Goal: Task Accomplishment & Management: Use online tool/utility

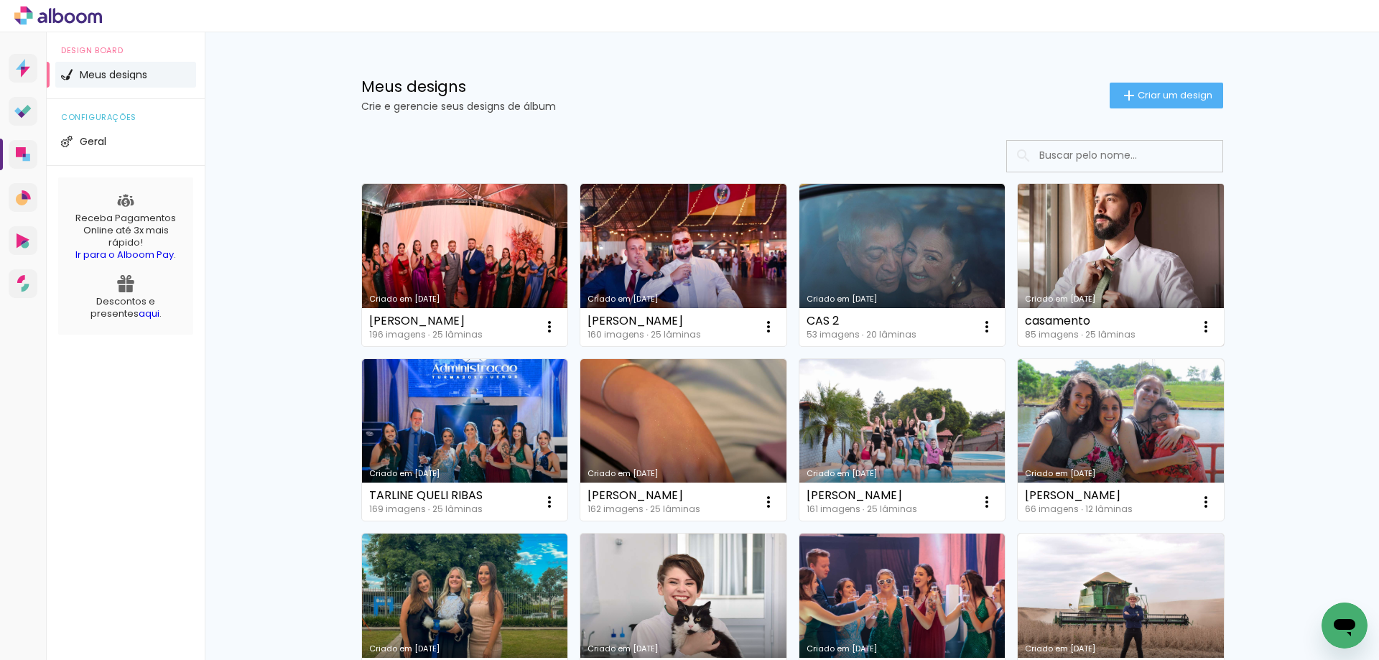
click at [1073, 256] on link "Criado em [DATE]" at bounding box center [1121, 265] width 206 height 162
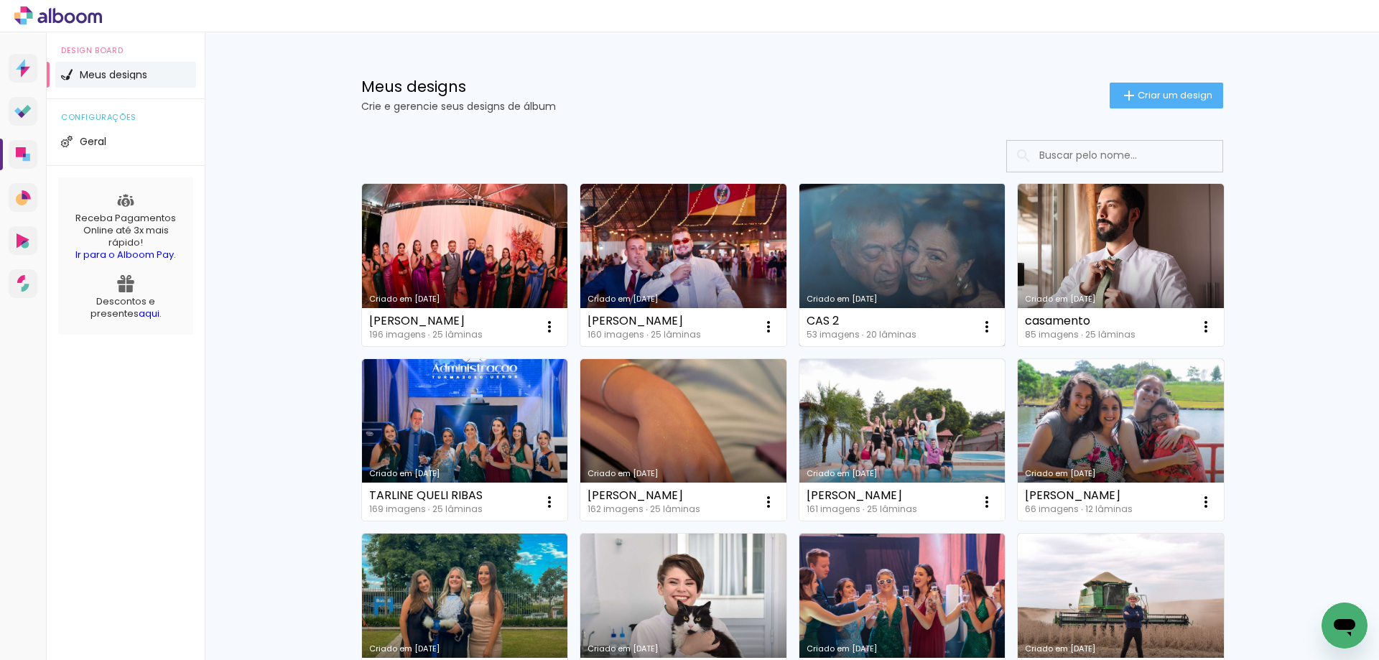
click at [917, 224] on link "Criado em [DATE]" at bounding box center [903, 265] width 206 height 162
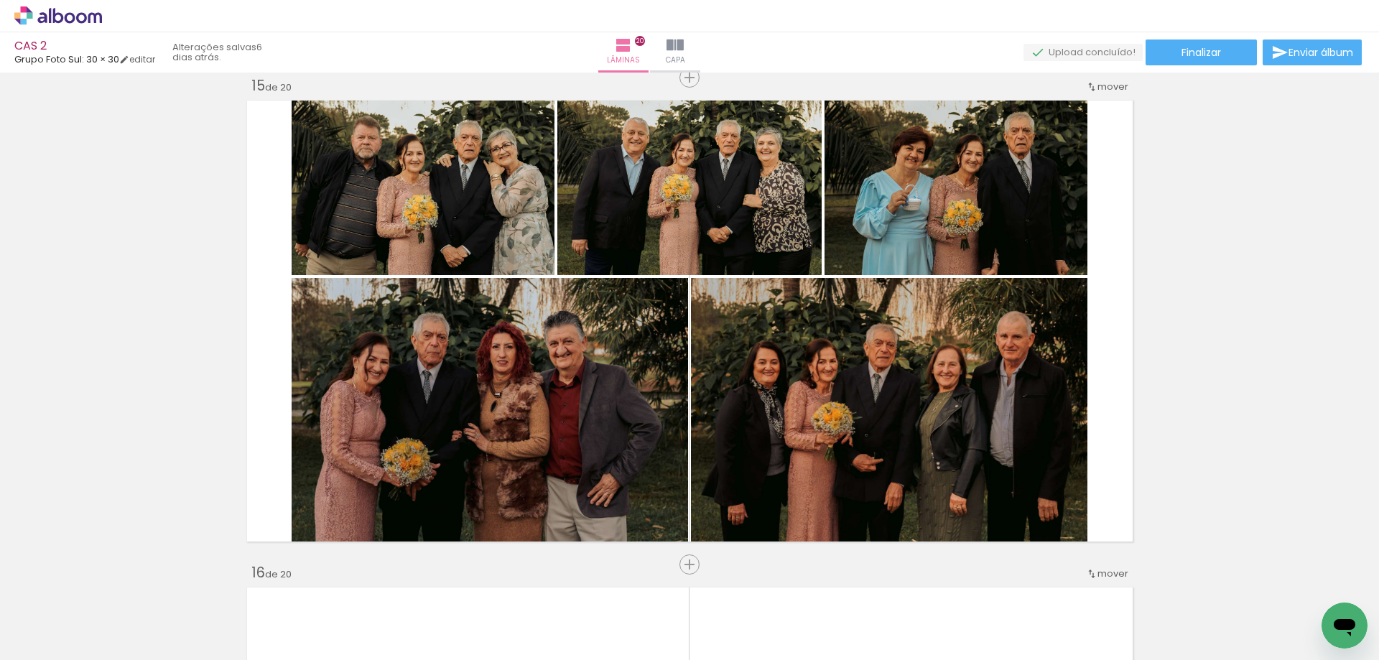
scroll to position [0, 3007]
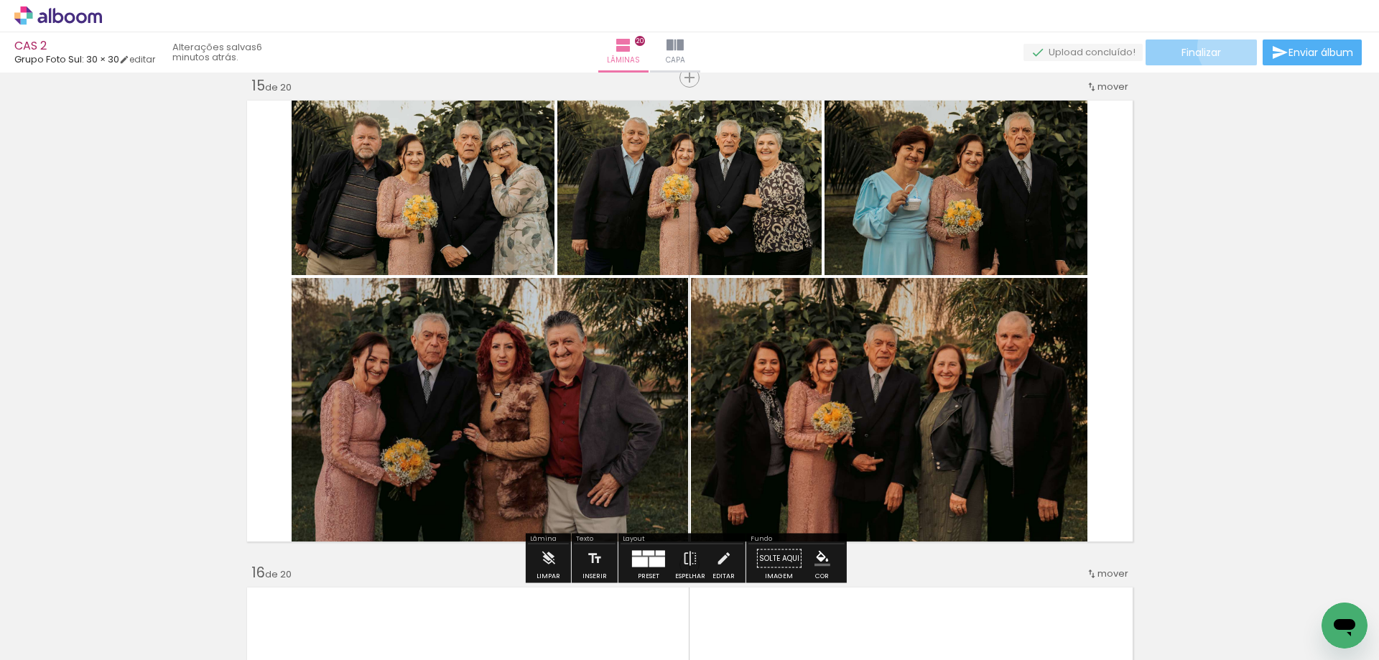
click at [1226, 47] on paper-button "Finalizar" at bounding box center [1201, 53] width 111 height 26
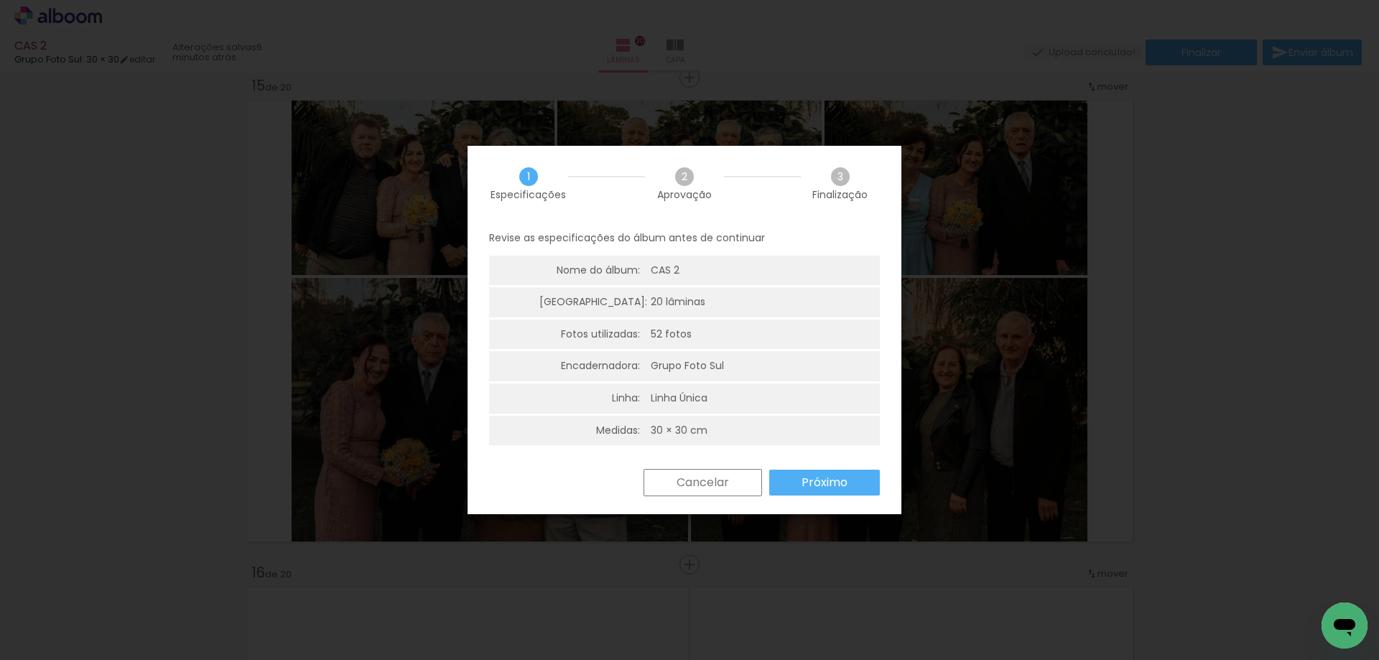
click at [0, 0] on slot "Cancelar" at bounding box center [0, 0] width 0 height 0
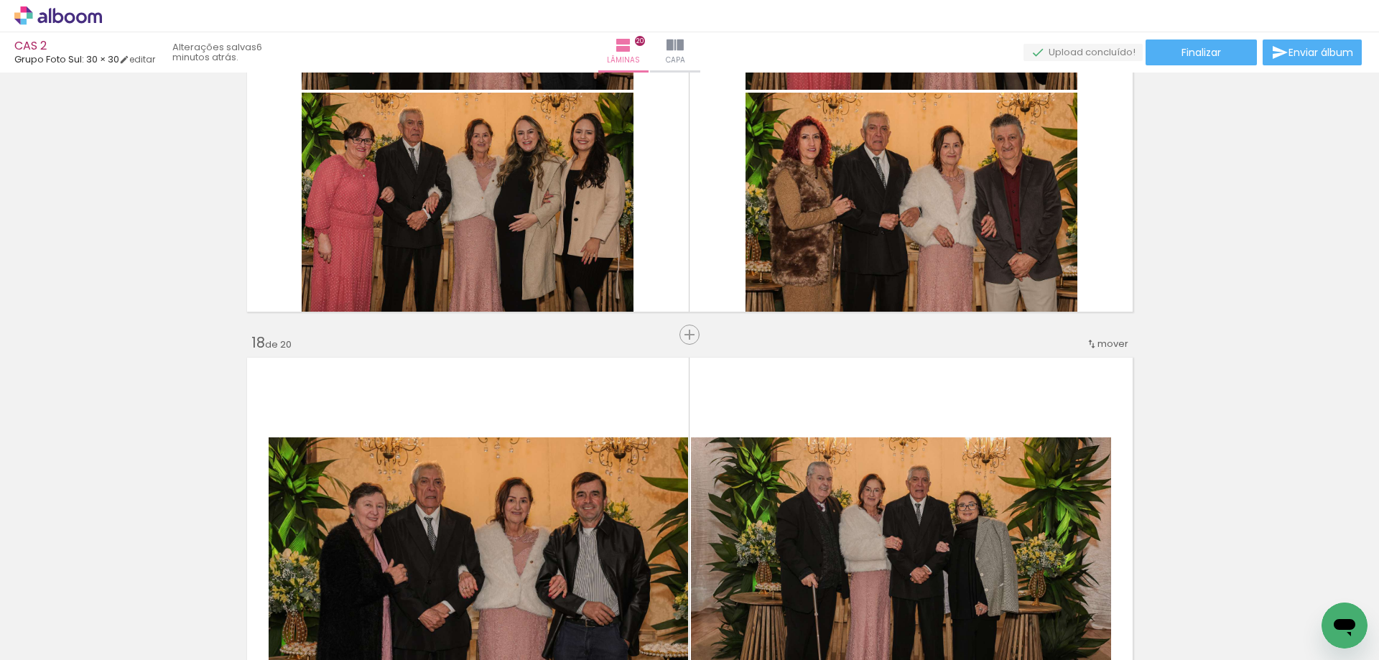
scroll to position [8214, 0]
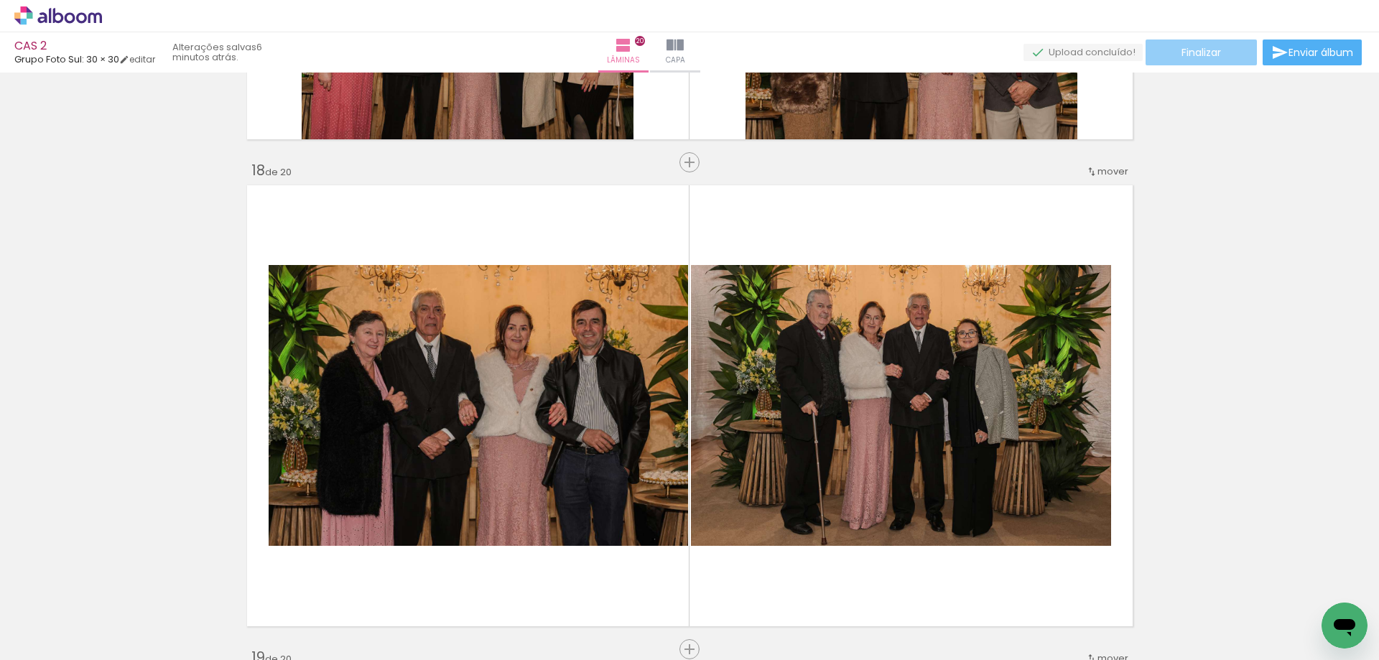
click at [1189, 41] on paper-button "Finalizar" at bounding box center [1201, 53] width 111 height 26
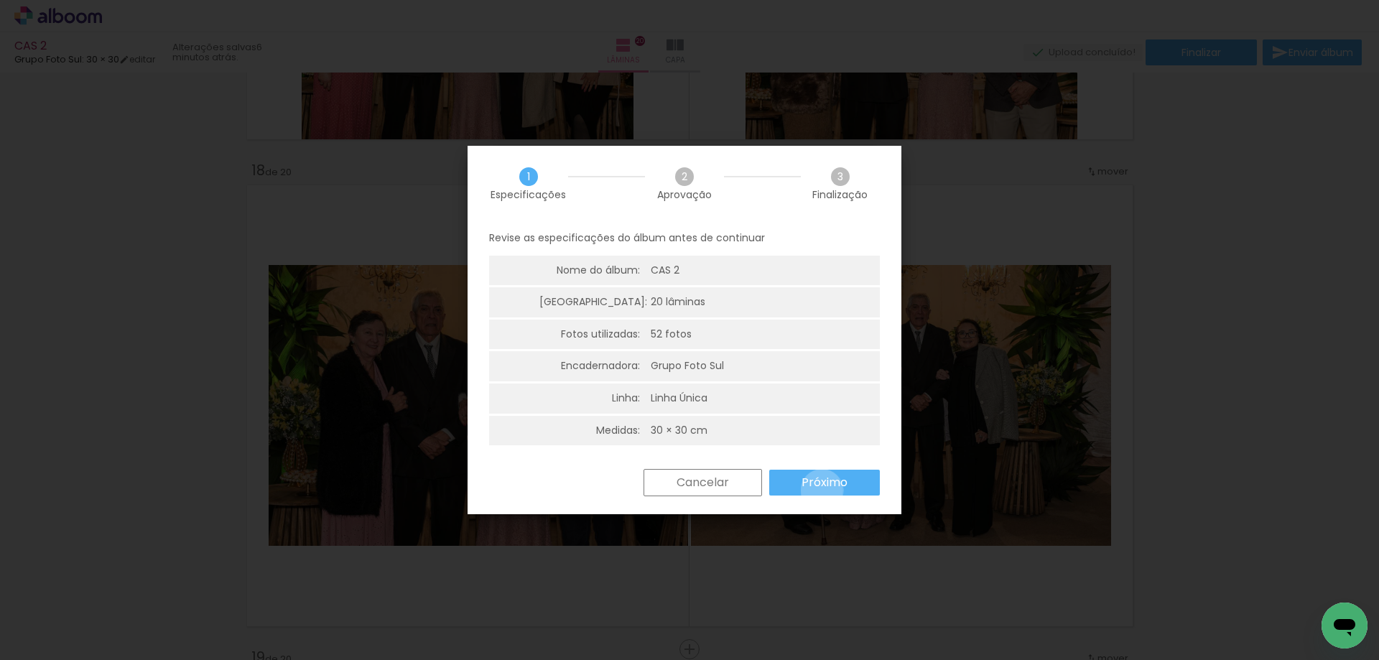
click at [822, 491] on paper-button "Próximo" at bounding box center [824, 483] width 111 height 26
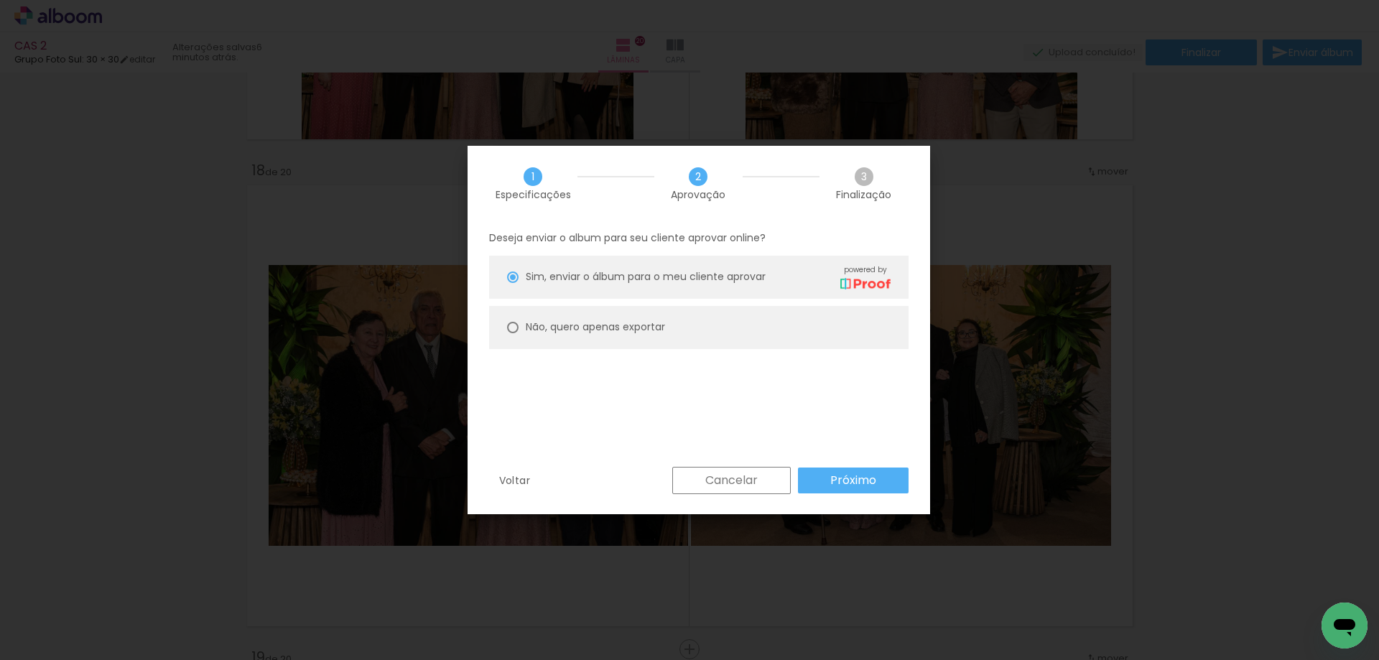
click at [0, 0] on slot "Não, quero apenas exportar" at bounding box center [0, 0] width 0 height 0
type paper-radio-button "on"
click at [0, 0] on slot "Próximo" at bounding box center [0, 0] width 0 height 0
type input "Alta, 300 DPI"
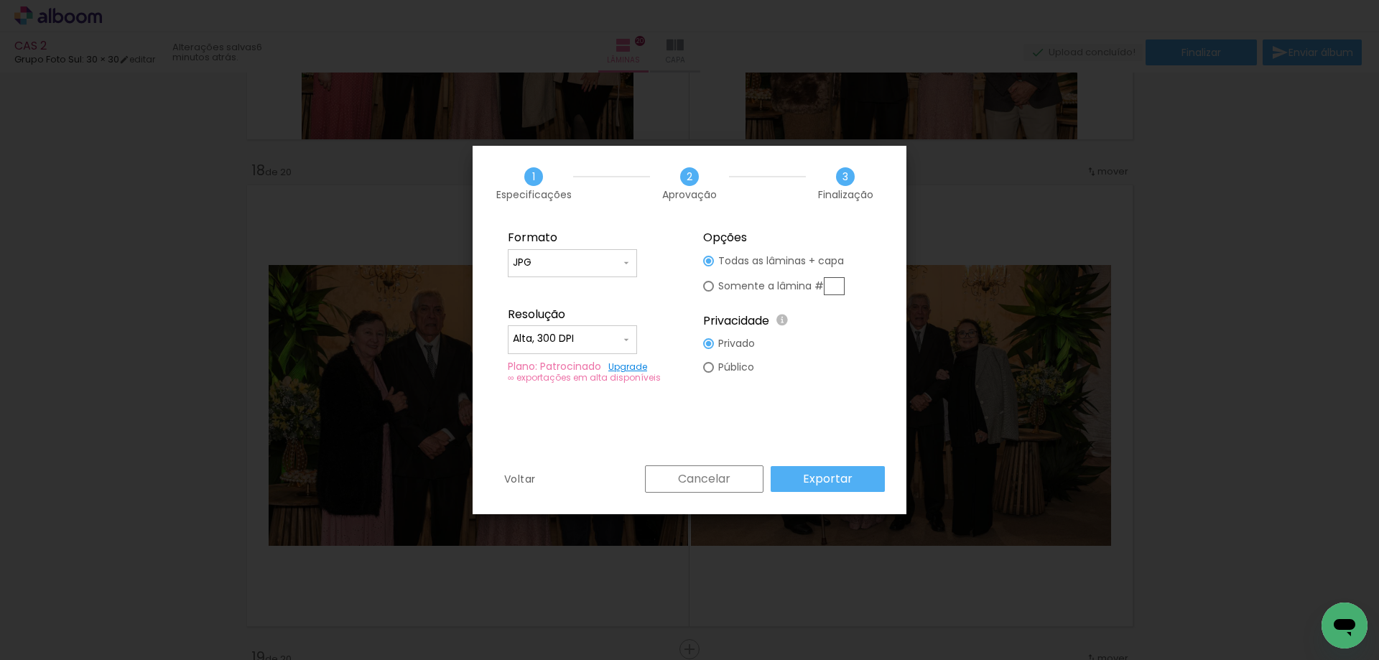
click at [0, 0] on slot "Exportar" at bounding box center [0, 0] width 0 height 0
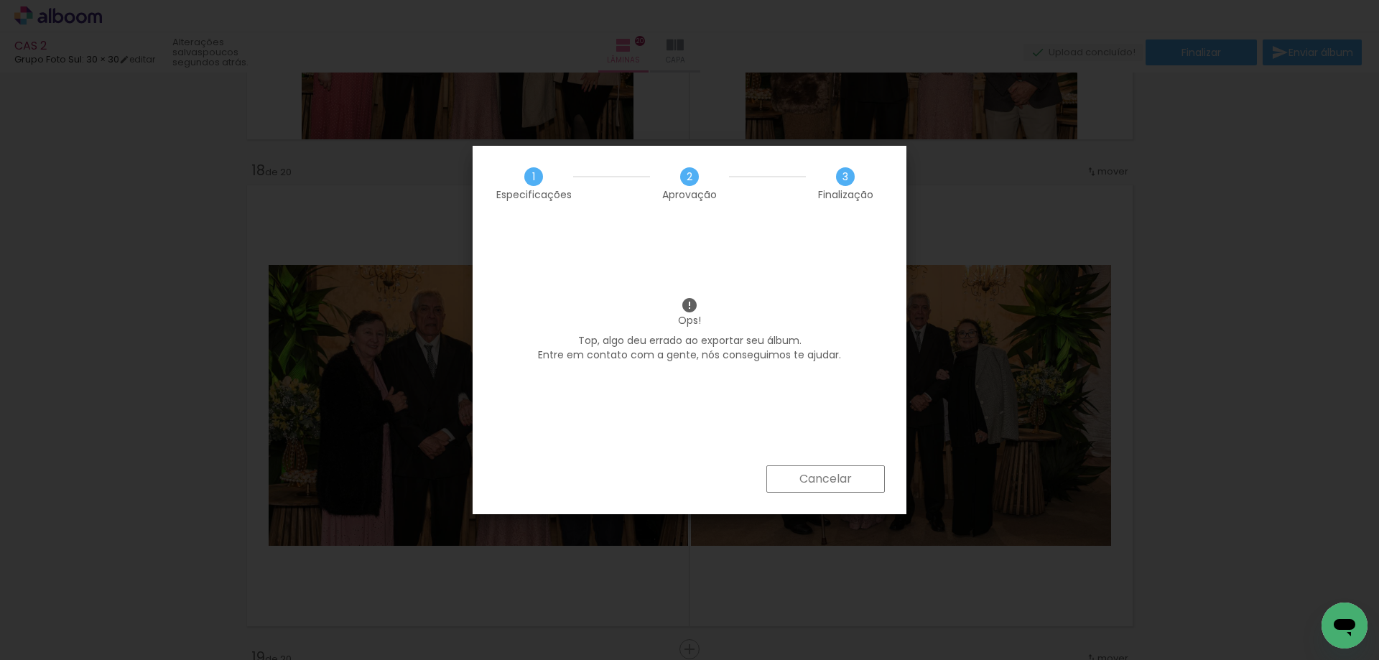
scroll to position [0, 3007]
click at [856, 481] on paper-button "Cancelar" at bounding box center [826, 479] width 119 height 27
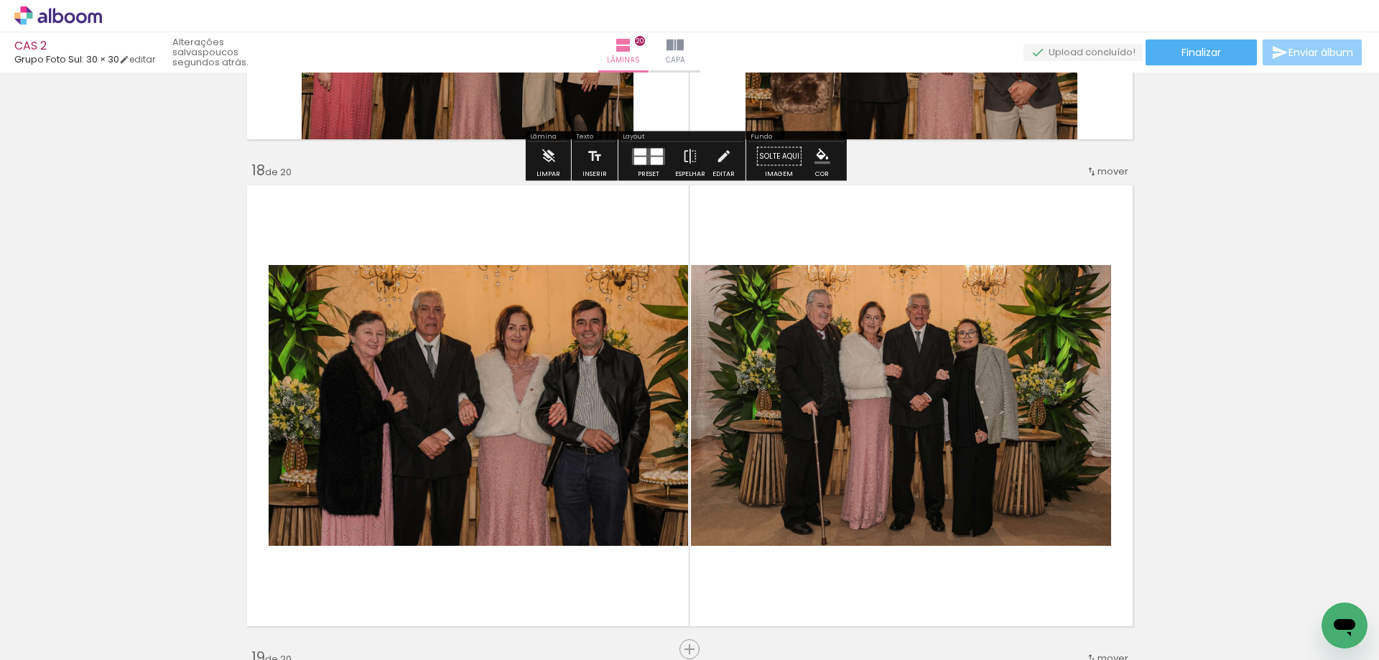
click at [1307, 57] on span "Enviar álbum" at bounding box center [1321, 52] width 65 height 10
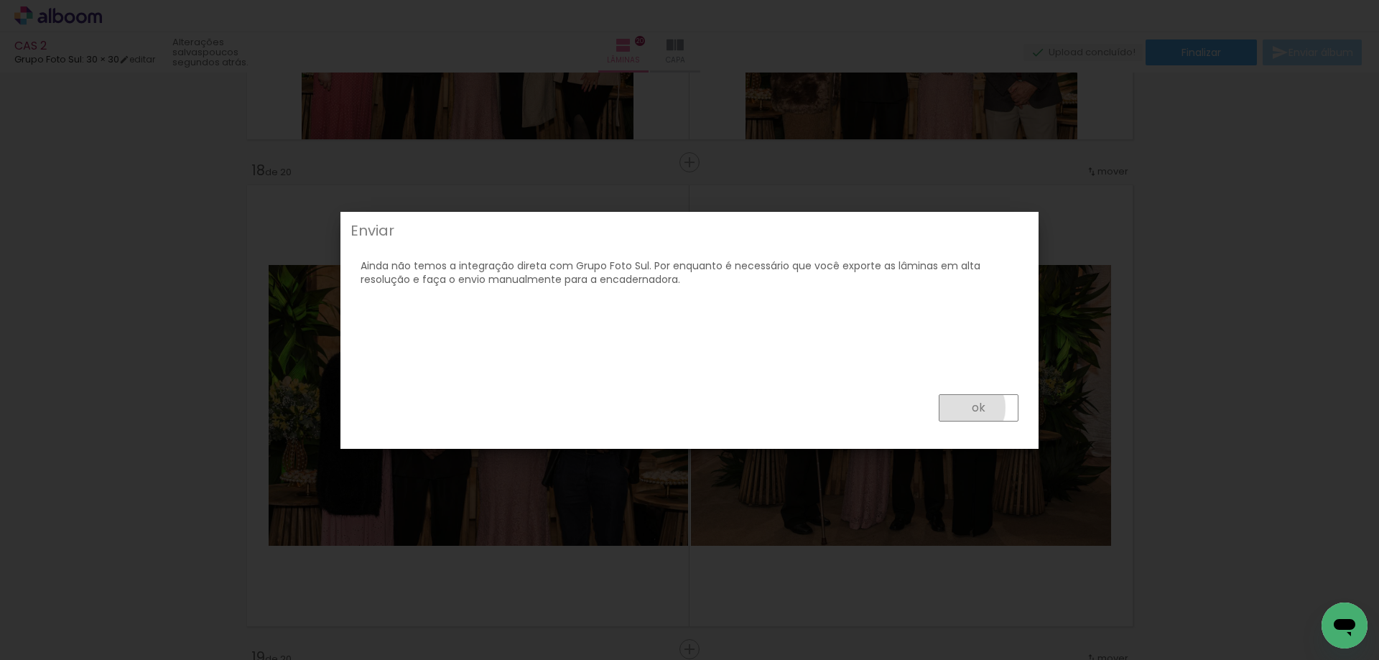
click at [968, 408] on paper-button "ok" at bounding box center [979, 407] width 80 height 27
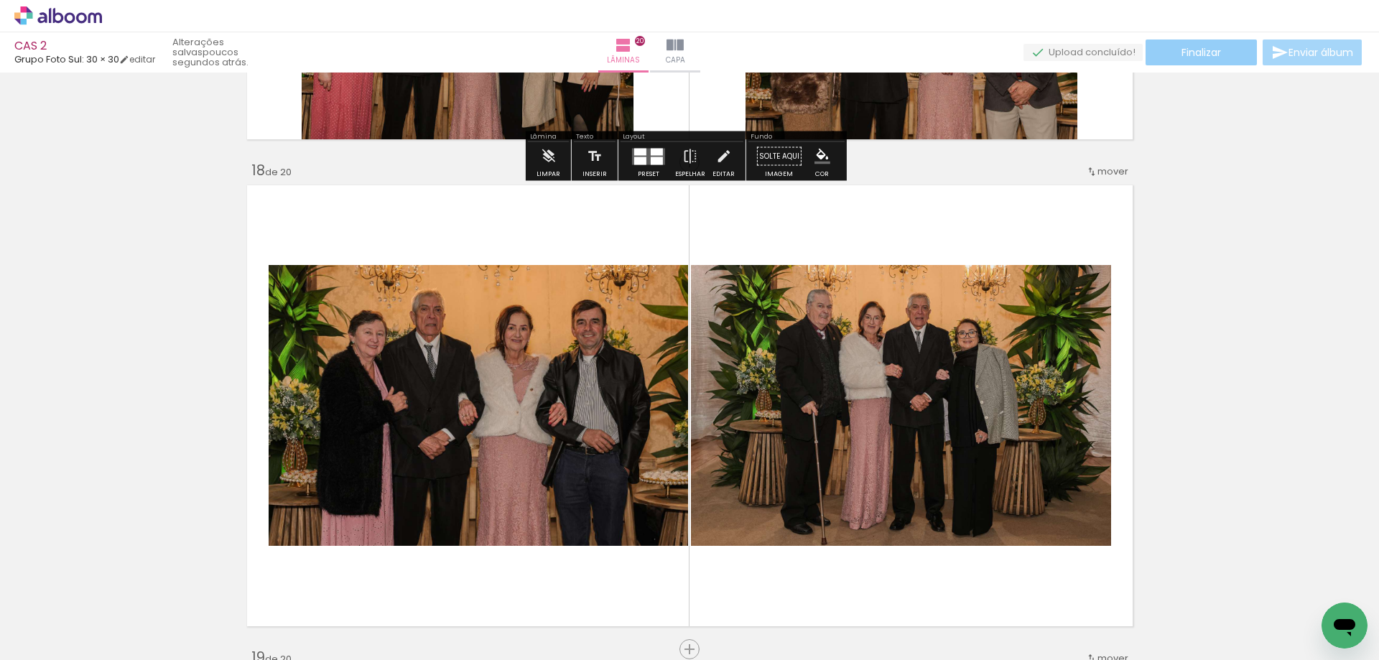
click at [1182, 55] on span "Finalizar" at bounding box center [1202, 52] width 40 height 10
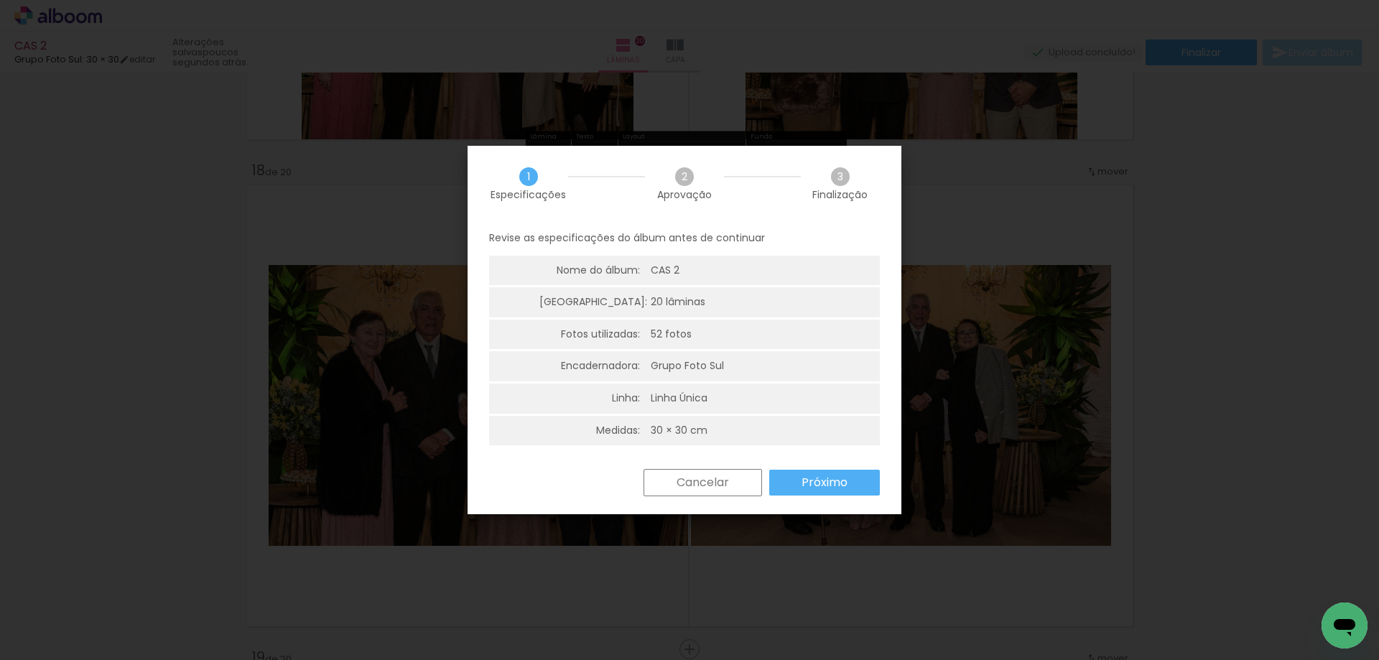
click at [0, 0] on slot "Próximo" at bounding box center [0, 0] width 0 height 0
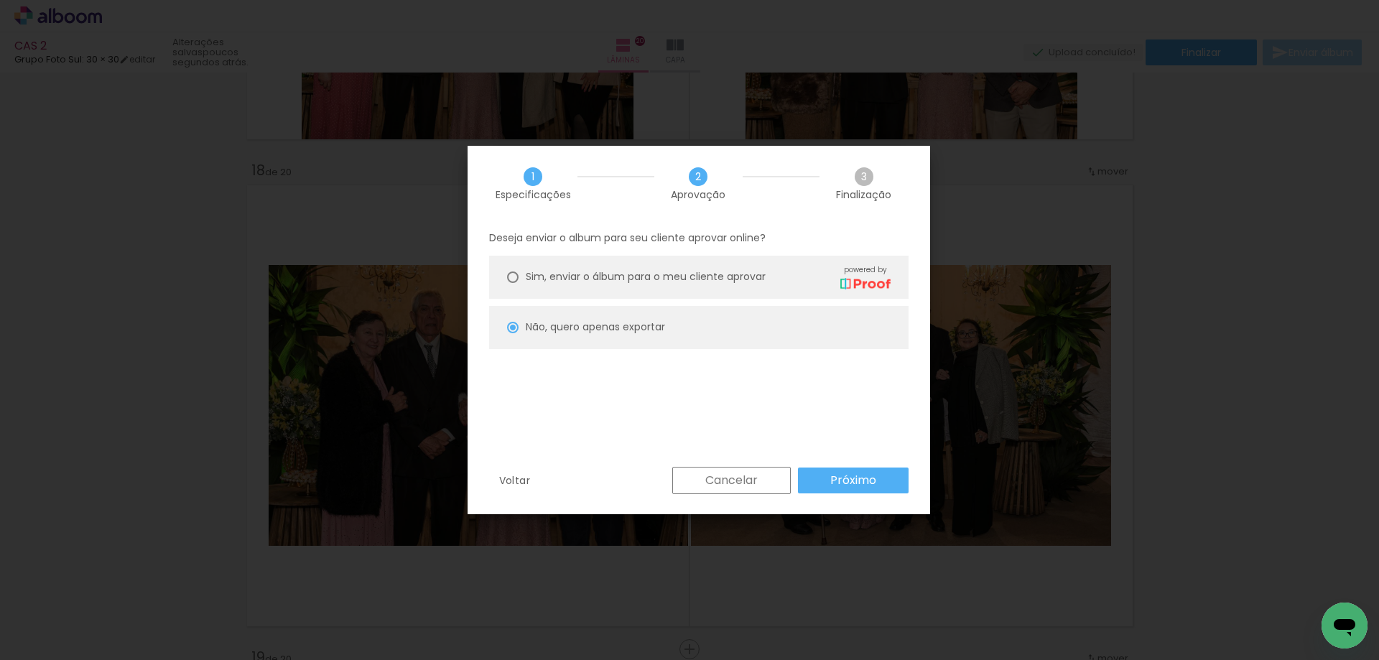
click at [825, 478] on paper-button "Próximo" at bounding box center [853, 481] width 111 height 26
type input "Alta, 300 DPI"
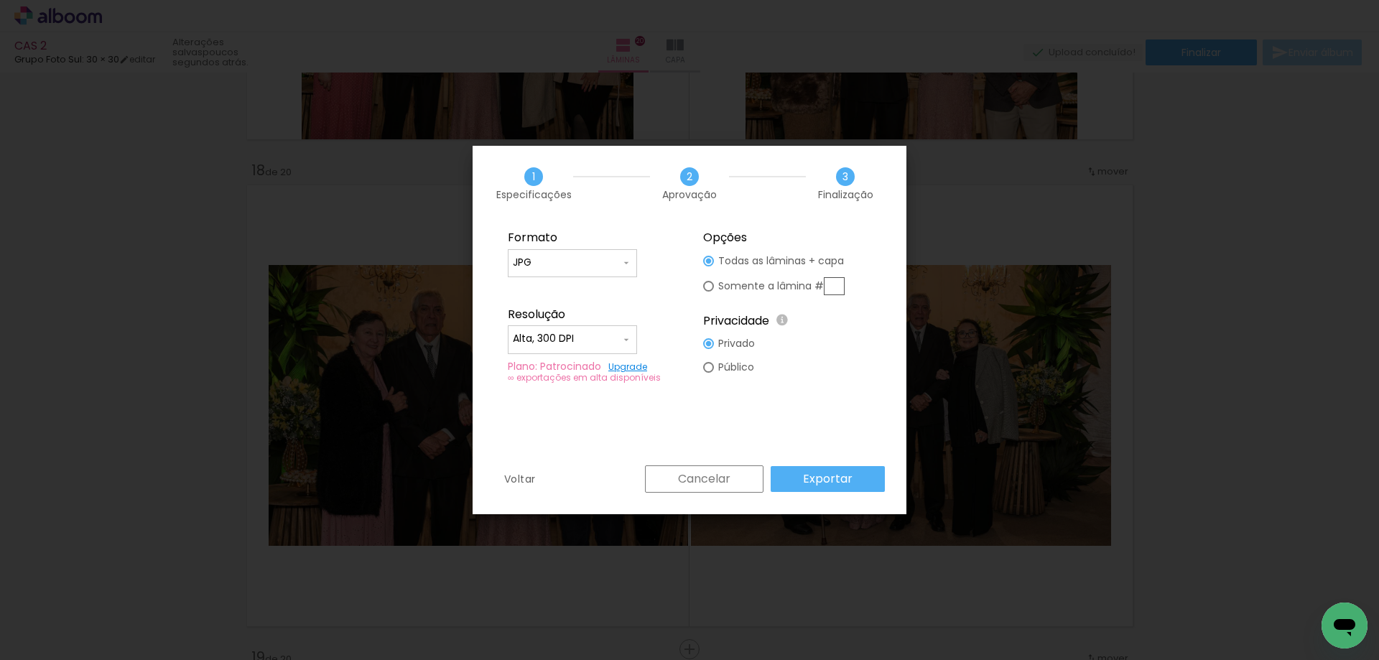
click at [0, 0] on slot "Exportar" at bounding box center [0, 0] width 0 height 0
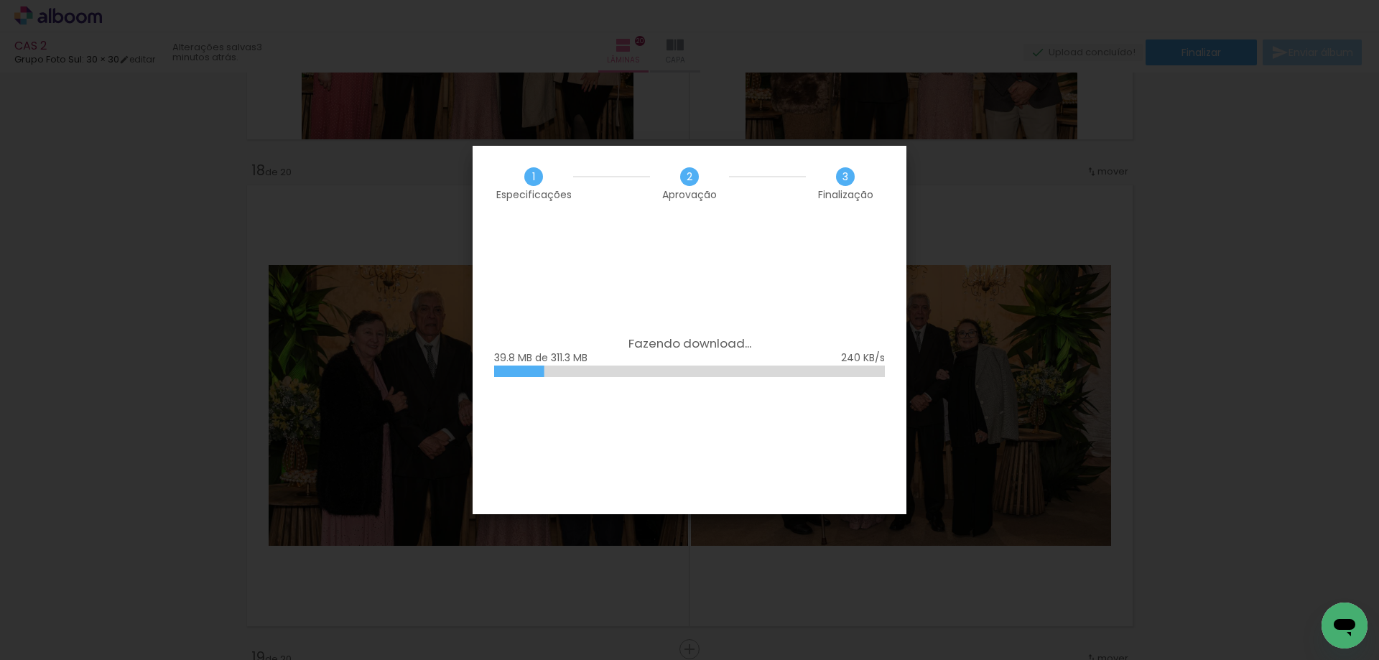
scroll to position [0, 3007]
